Goal: Navigation & Orientation: Go to known website

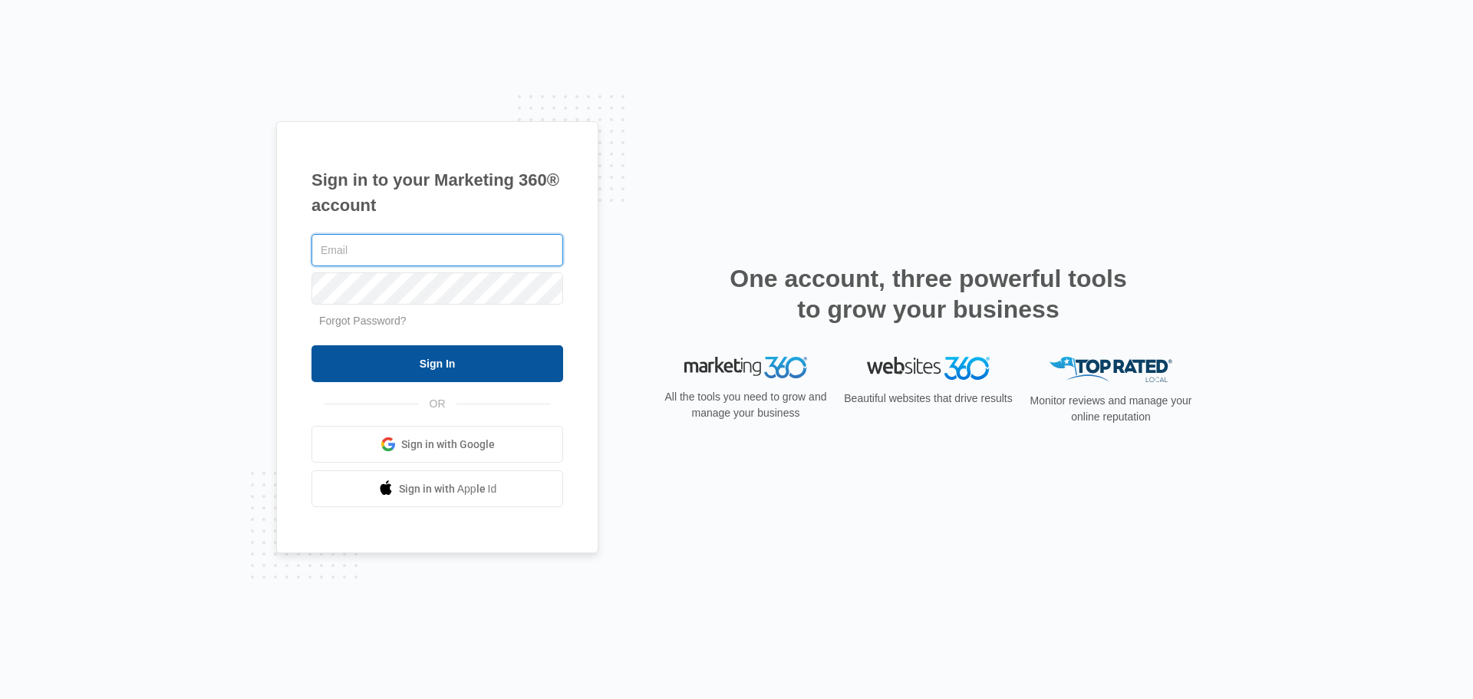
type input "[EMAIL_ADDRESS][DOMAIN_NAME]"
click at [417, 362] on input "Sign In" at bounding box center [438, 363] width 252 height 37
